Goal: Transaction & Acquisition: Download file/media

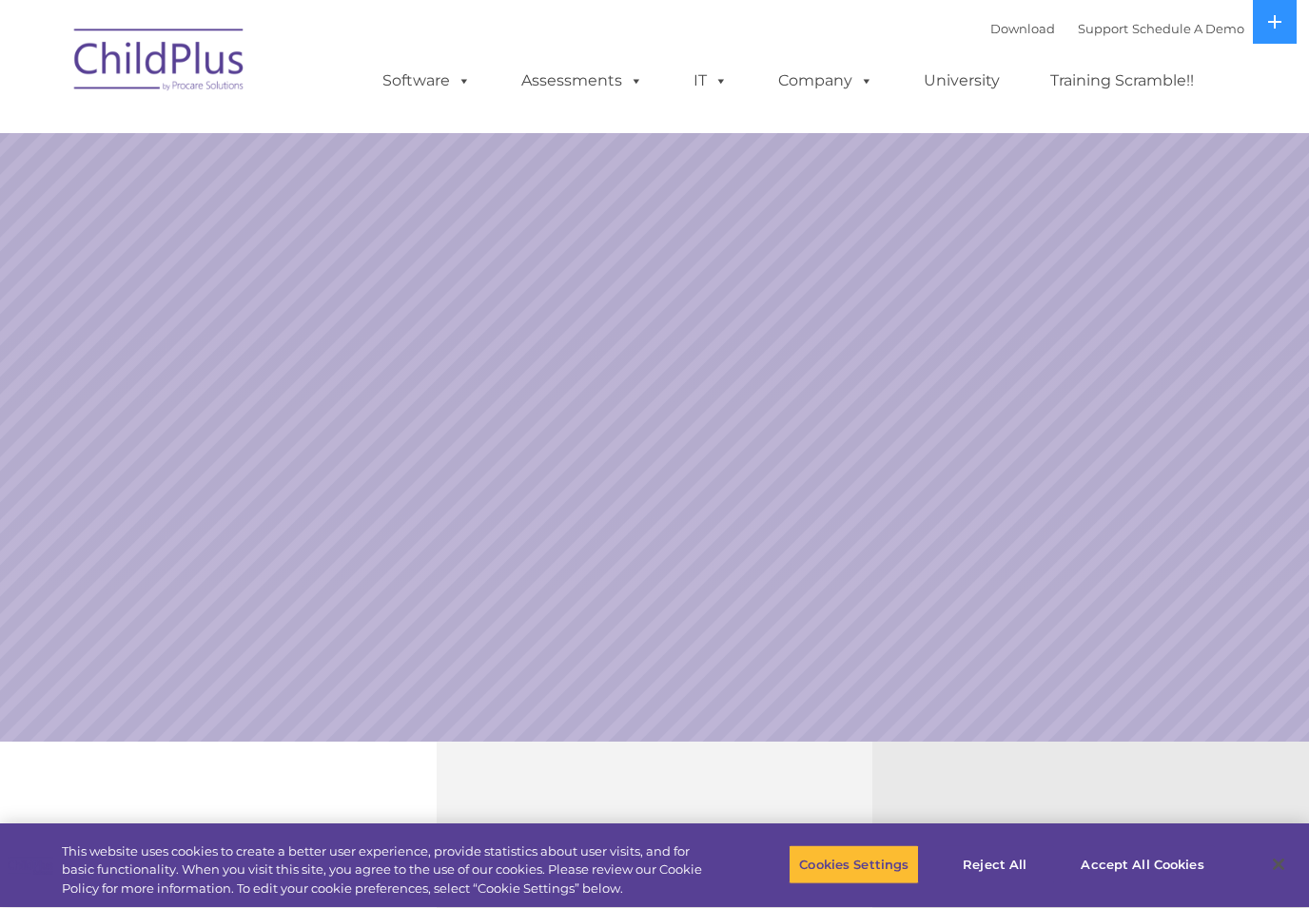
select select "MEDIUM"
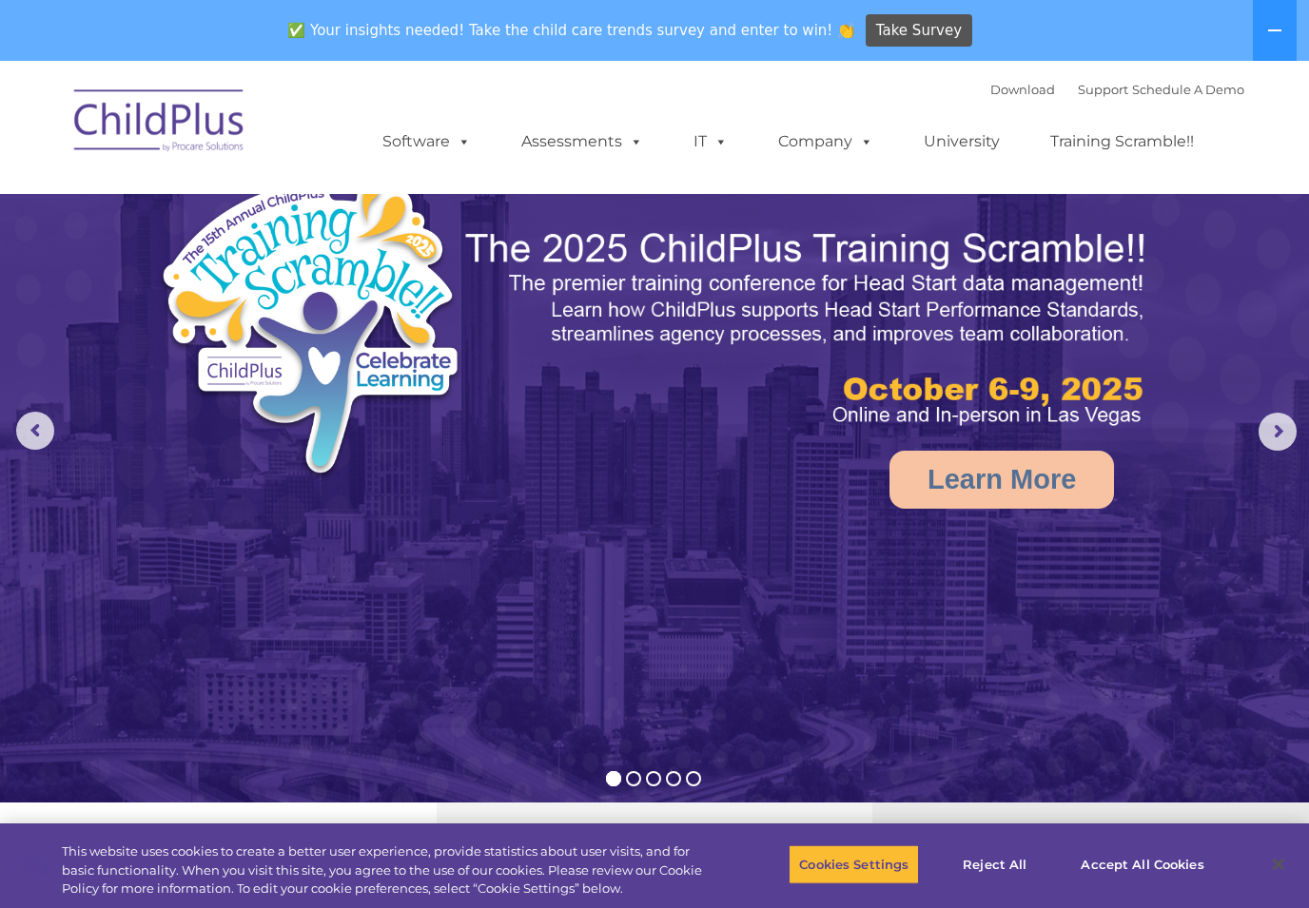
click at [1005, 103] on div "Download Support | Schedule A Demo " at bounding box center [1117, 89] width 254 height 29
click at [1003, 88] on link "Download" at bounding box center [1022, 89] width 65 height 15
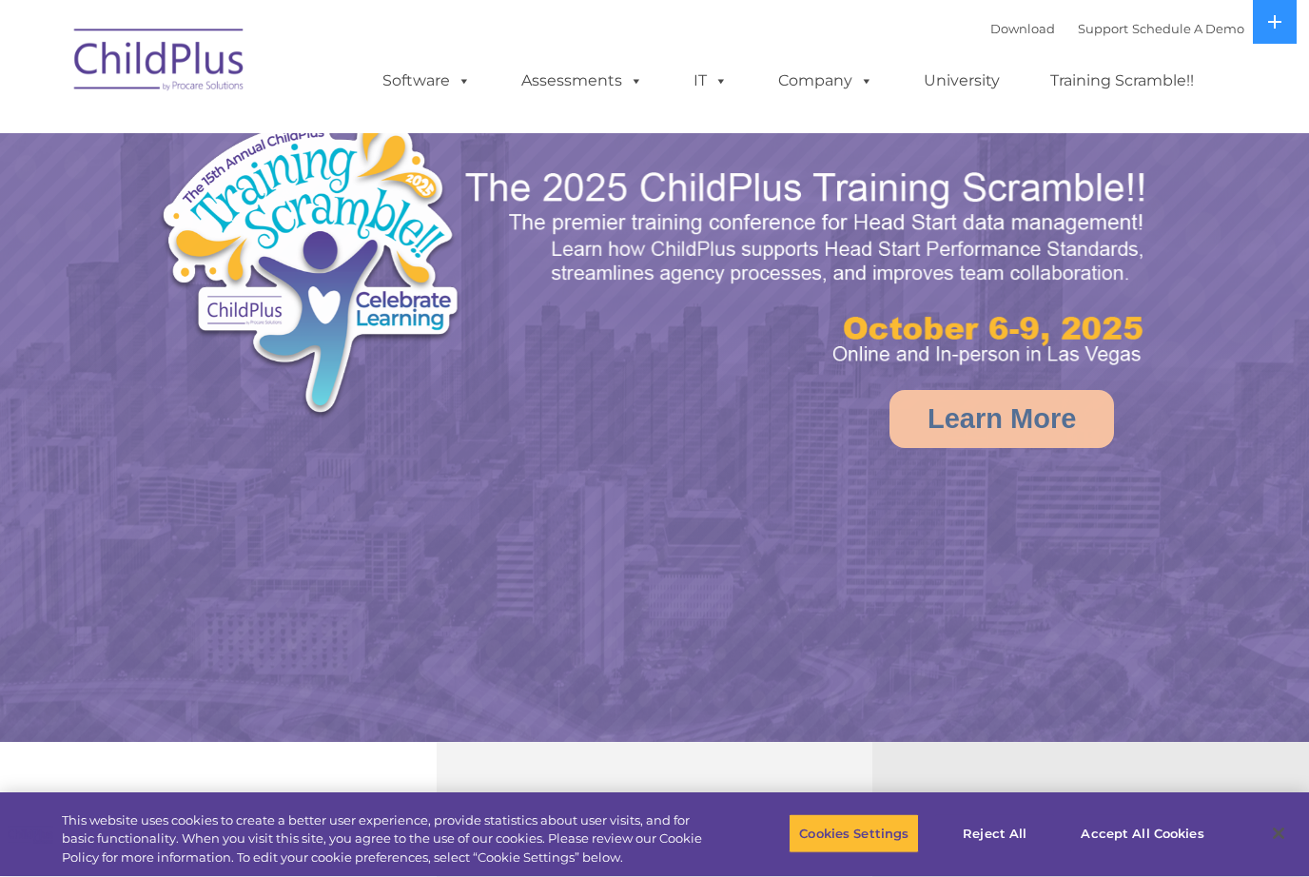
select select "MEDIUM"
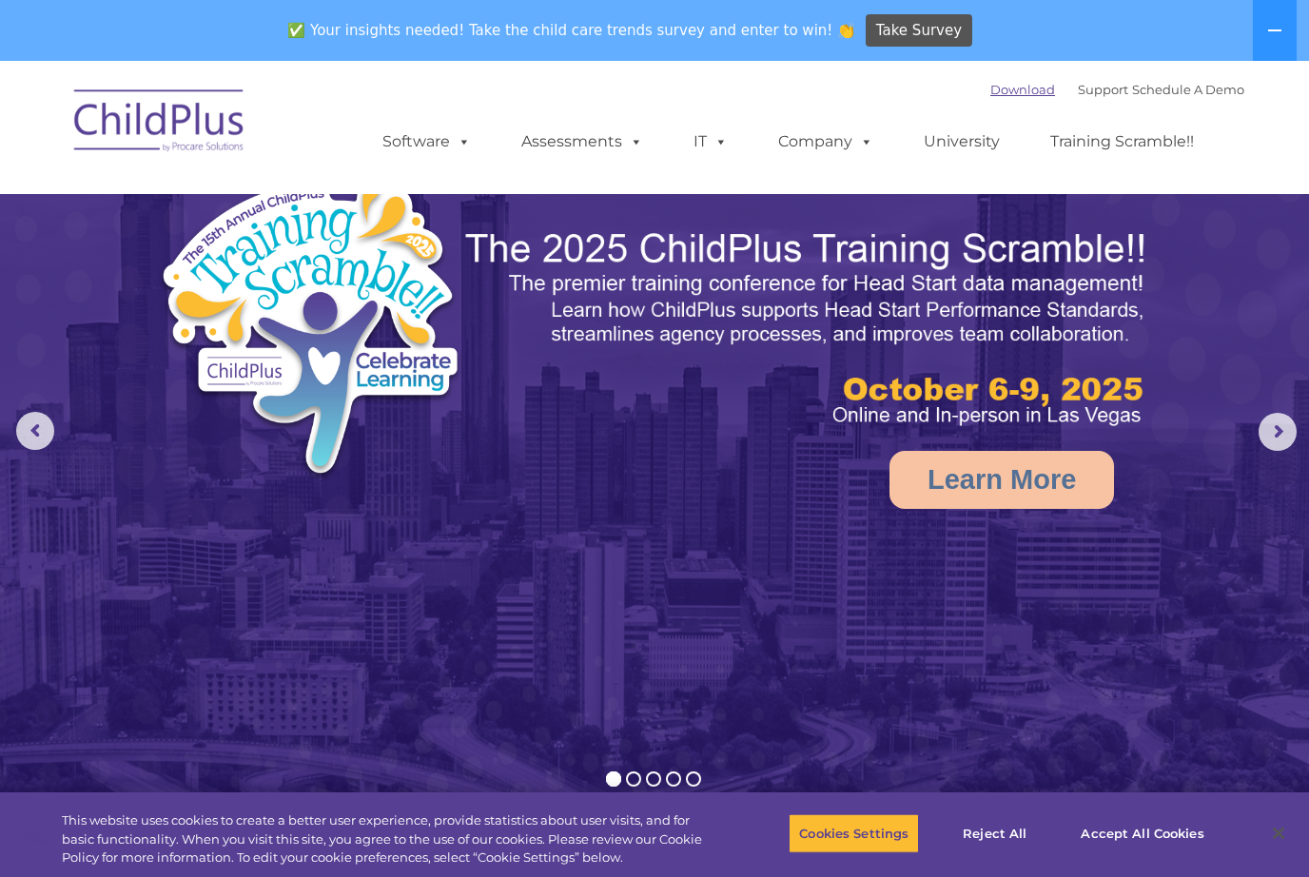
click at [990, 91] on link "Download" at bounding box center [1022, 89] width 65 height 15
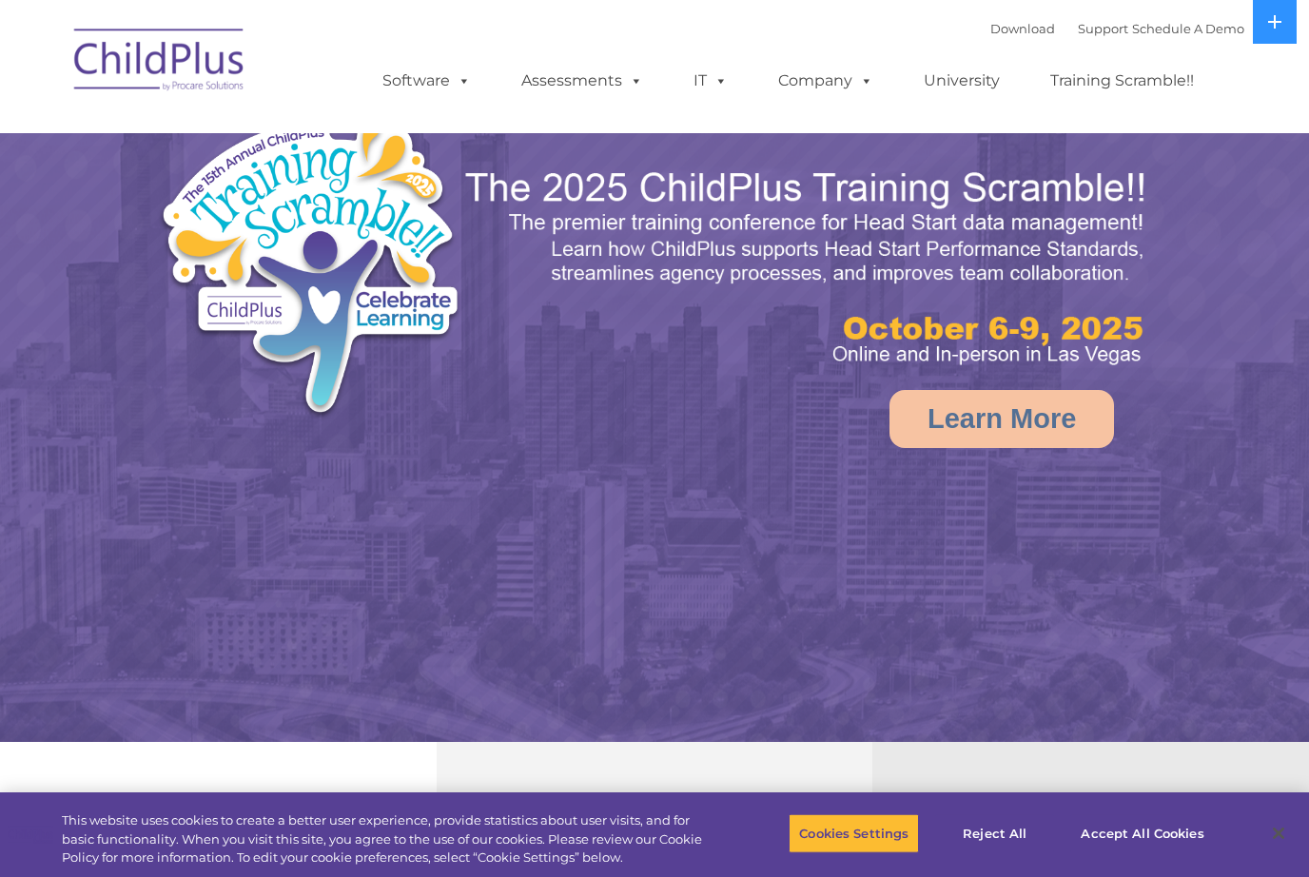
select select "MEDIUM"
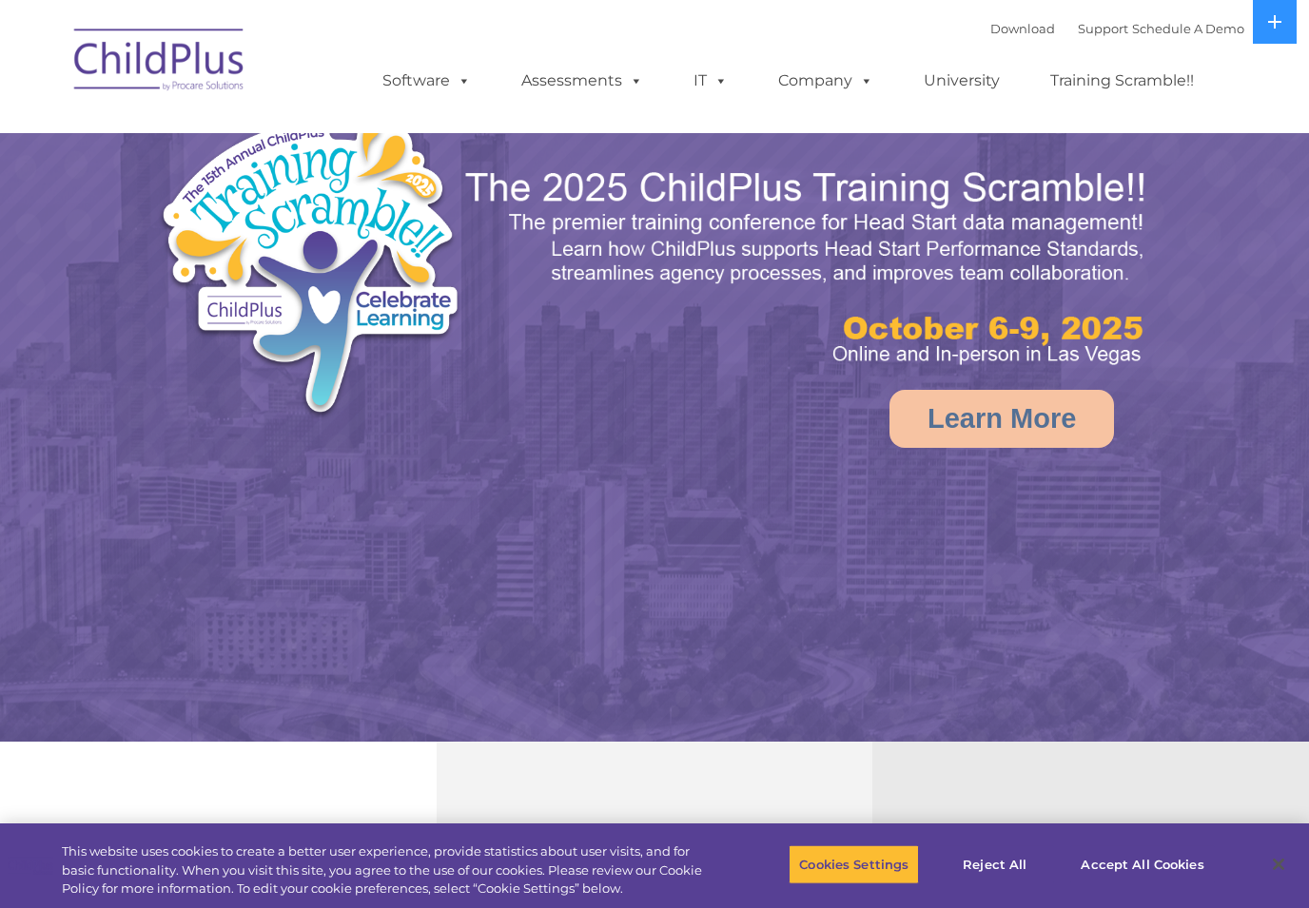
select select "MEDIUM"
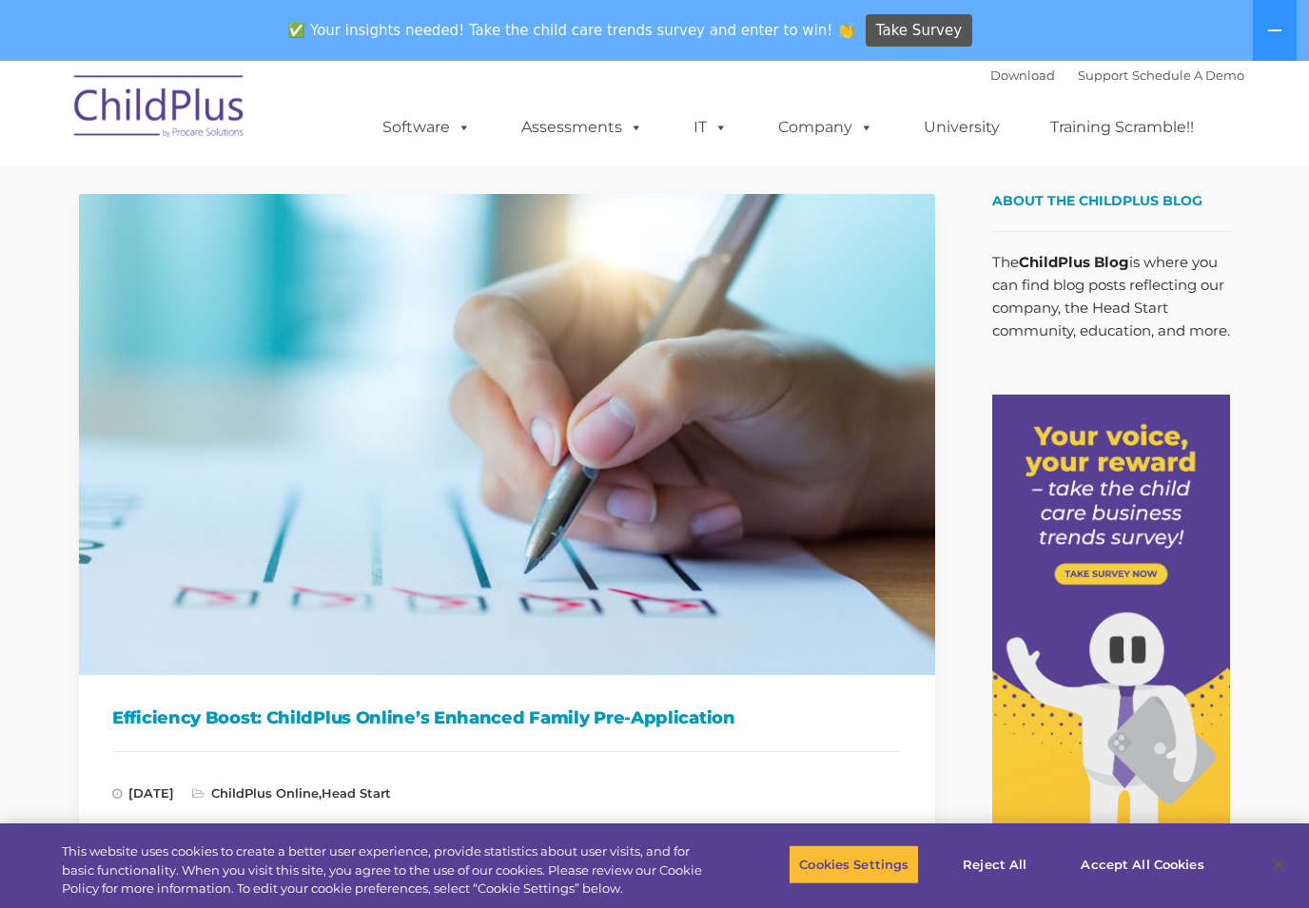
click at [993, 84] on div "Download Support | Schedule A Demo " at bounding box center [1117, 75] width 254 height 29
click at [1016, 69] on link "Download" at bounding box center [1022, 75] width 65 height 15
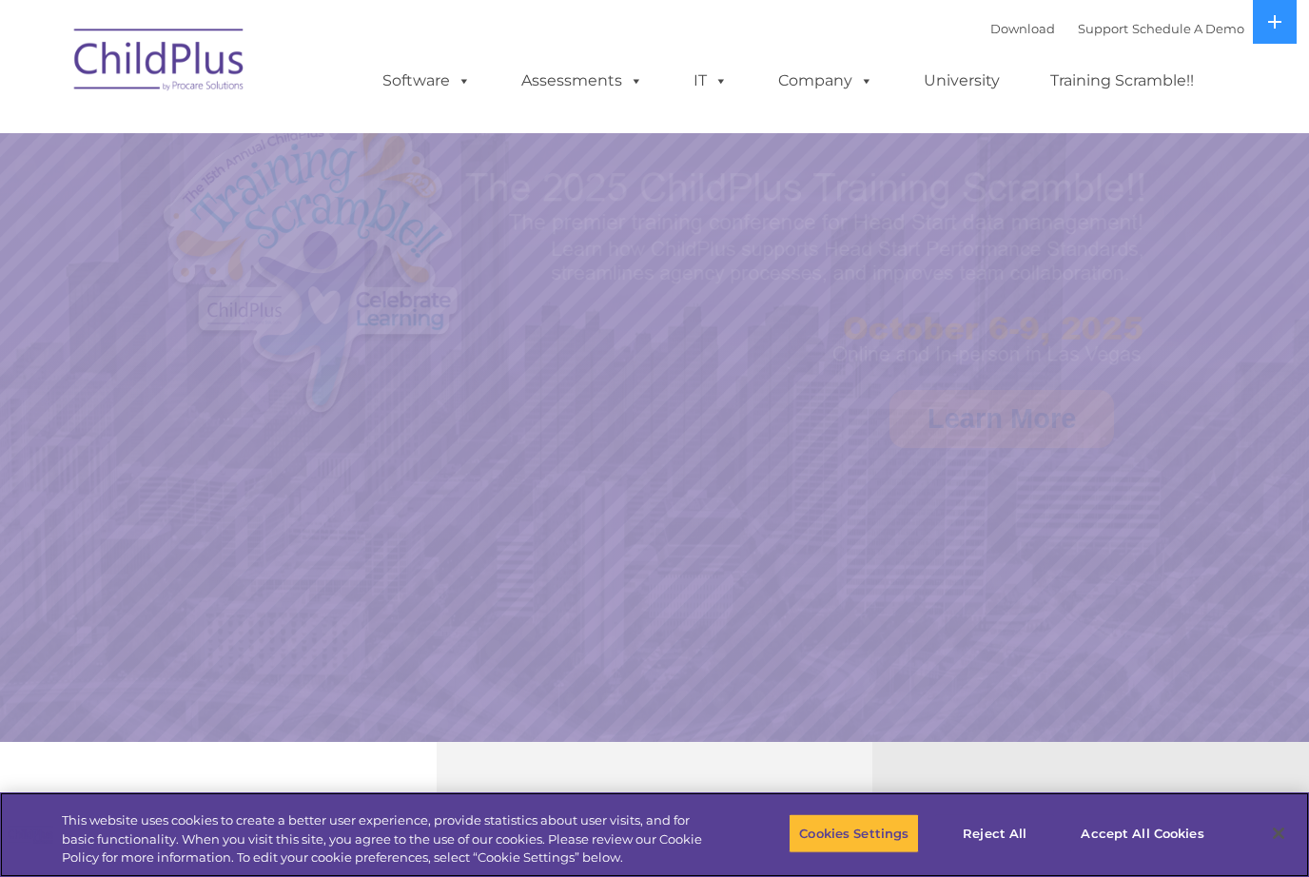
select select "MEDIUM"
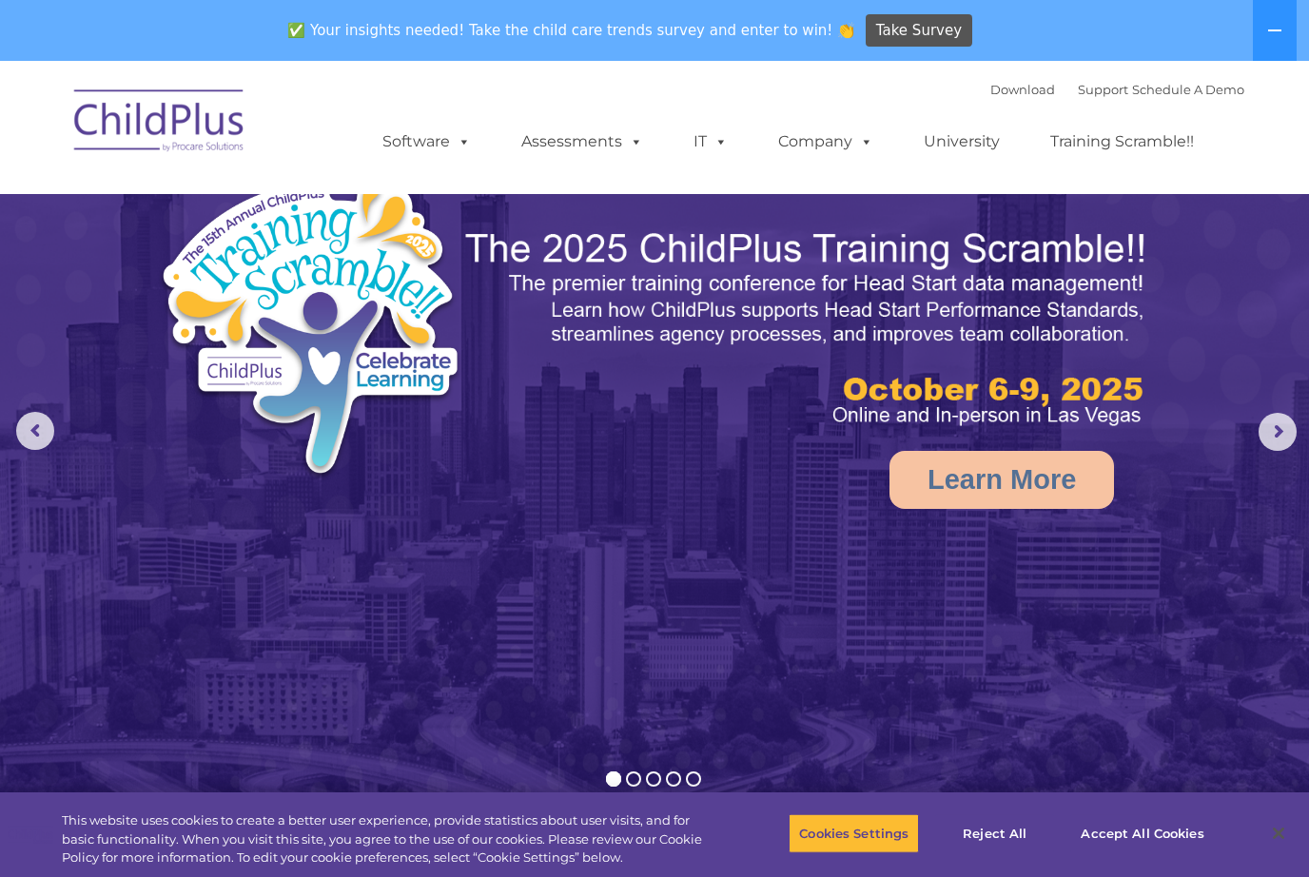
click at [994, 101] on div "Download Support | Schedule A Demo " at bounding box center [1117, 89] width 254 height 29
click at [994, 96] on link "Download" at bounding box center [1022, 89] width 65 height 15
